Goal: Information Seeking & Learning: Check status

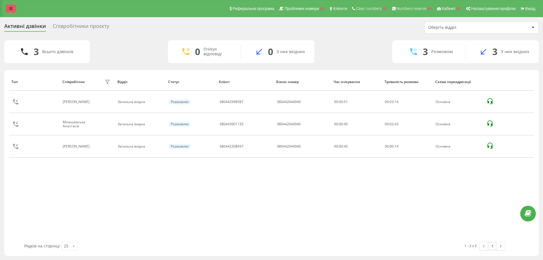
click at [11, 6] on link at bounding box center [11, 9] width 10 height 8
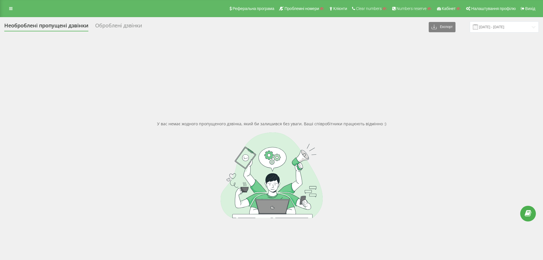
click at [128, 28] on div "Оброблені дзвінки" at bounding box center [118, 27] width 47 height 9
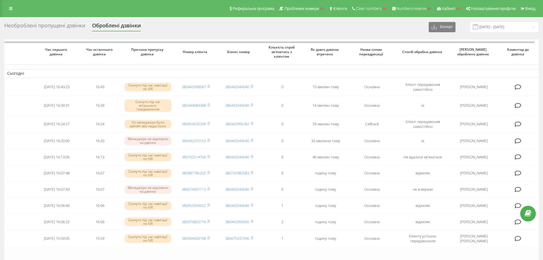
click at [64, 25] on div "Необроблені пропущені дзвінки" at bounding box center [44, 27] width 81 height 9
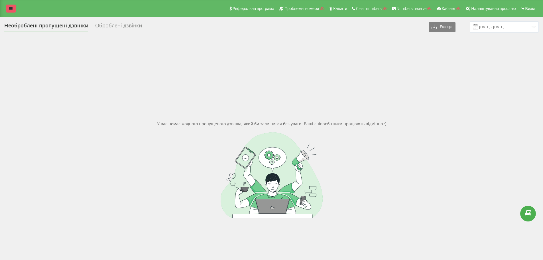
click at [12, 9] on icon at bounding box center [10, 9] width 3 height 4
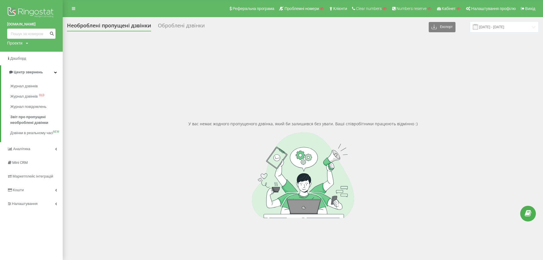
click at [184, 28] on div "Оброблені дзвінки" at bounding box center [181, 27] width 47 height 9
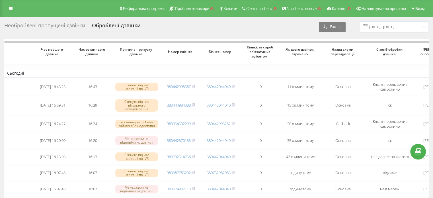
click at [32, 25] on div "Необроблені пропущені дзвінки" at bounding box center [44, 27] width 81 height 9
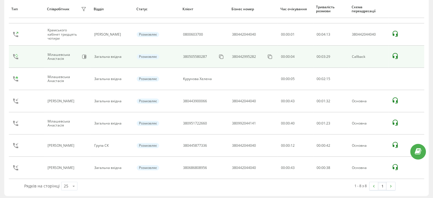
scroll to position [91, 0]
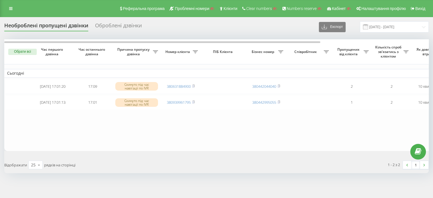
click at [116, 28] on div "Оброблені дзвінки" at bounding box center [118, 27] width 47 height 9
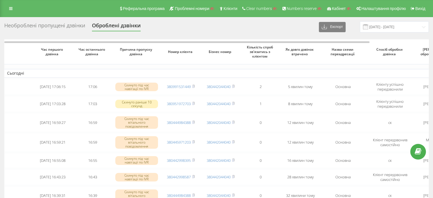
click at [58, 27] on div "Необроблені пропущені дзвінки" at bounding box center [44, 27] width 81 height 9
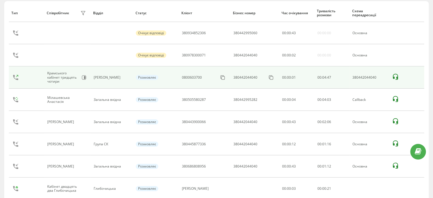
scroll to position [12, 0]
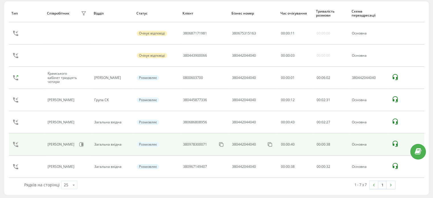
scroll to position [69, 0]
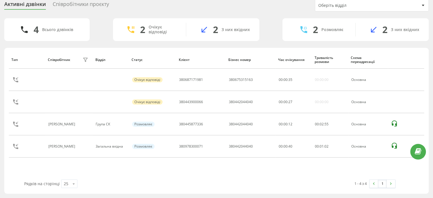
scroll to position [22, 0]
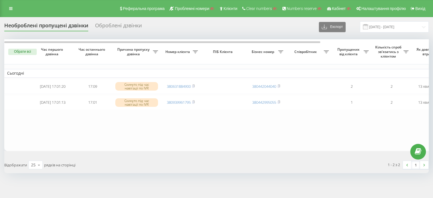
click at [117, 19] on div "Необроблені пропущені дзвінки Оброблені дзвінки Експорт .csv .xlsx 19.08.2025 -…" at bounding box center [216, 108] width 433 height 183
click at [119, 25] on div "Оброблені дзвінки" at bounding box center [118, 27] width 47 height 9
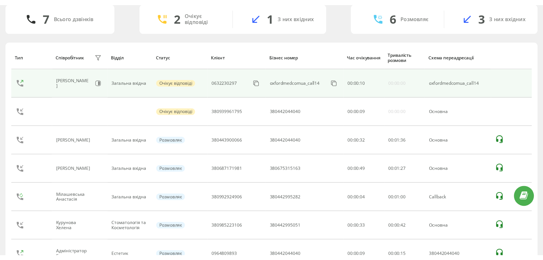
scroll to position [8, 0]
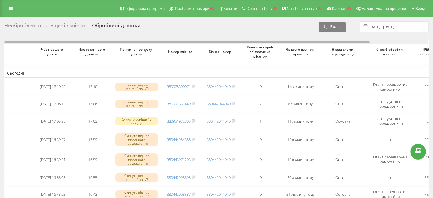
drag, startPoint x: 221, startPoint y: 42, endPoint x: 199, endPoint y: 42, distance: 22.8
click at [199, 42] on div at bounding box center [186, 42] width 365 height 2
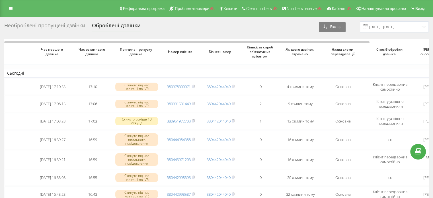
click at [64, 25] on div "Необроблені пропущені дзвінки" at bounding box center [44, 27] width 81 height 9
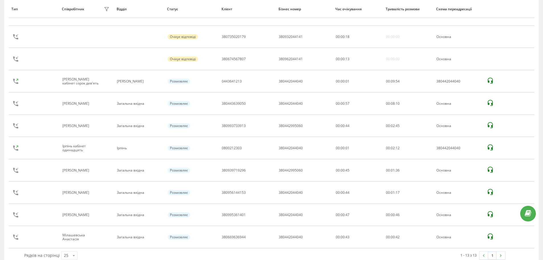
scroll to position [141, 0]
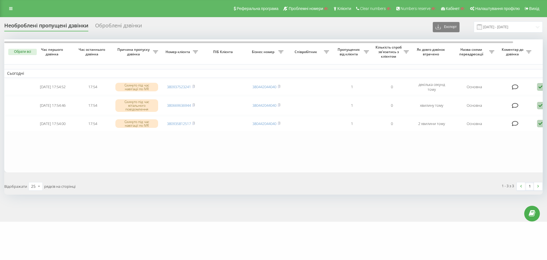
click at [124, 24] on div "Оброблені дзвінки" at bounding box center [118, 27] width 47 height 9
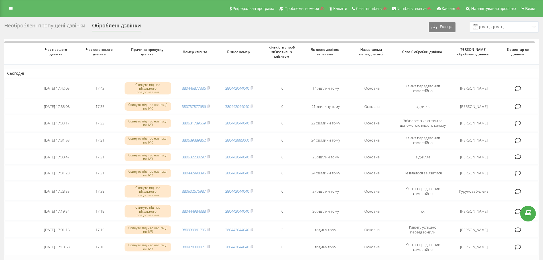
click at [54, 26] on div "Необроблені пропущені дзвінки" at bounding box center [44, 27] width 81 height 9
